Goal: Register for event/course

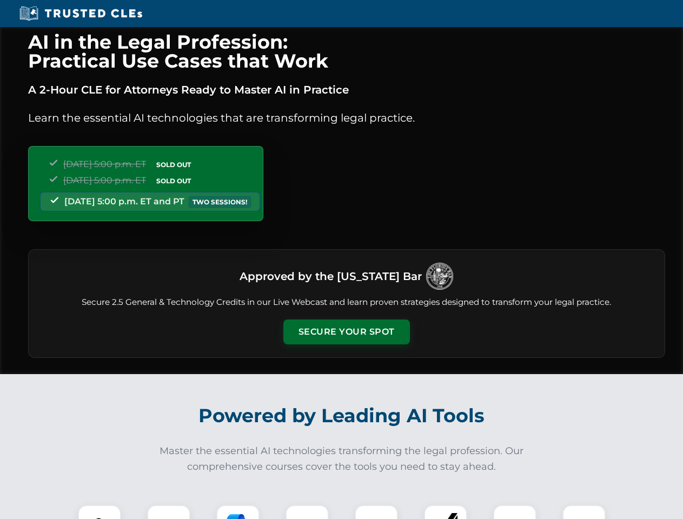
click at [346, 332] on button "Secure Your Spot" at bounding box center [346, 332] width 127 height 25
click at [99, 512] on img at bounding box center [99, 526] width 31 height 31
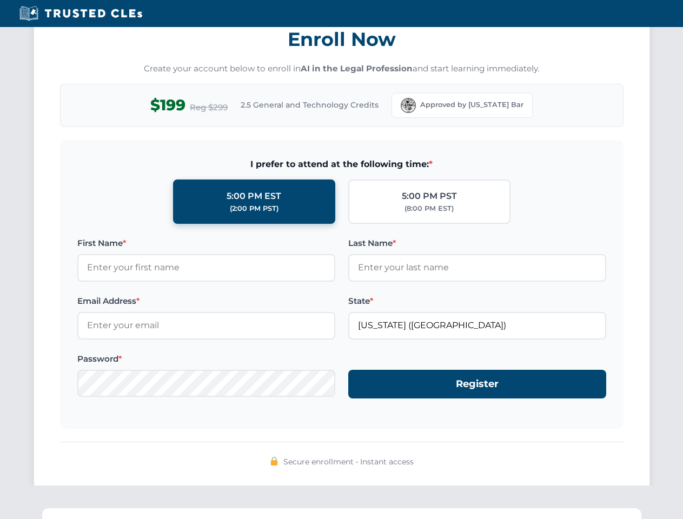
scroll to position [1061, 0]
